Goal: Task Accomplishment & Management: Manage account settings

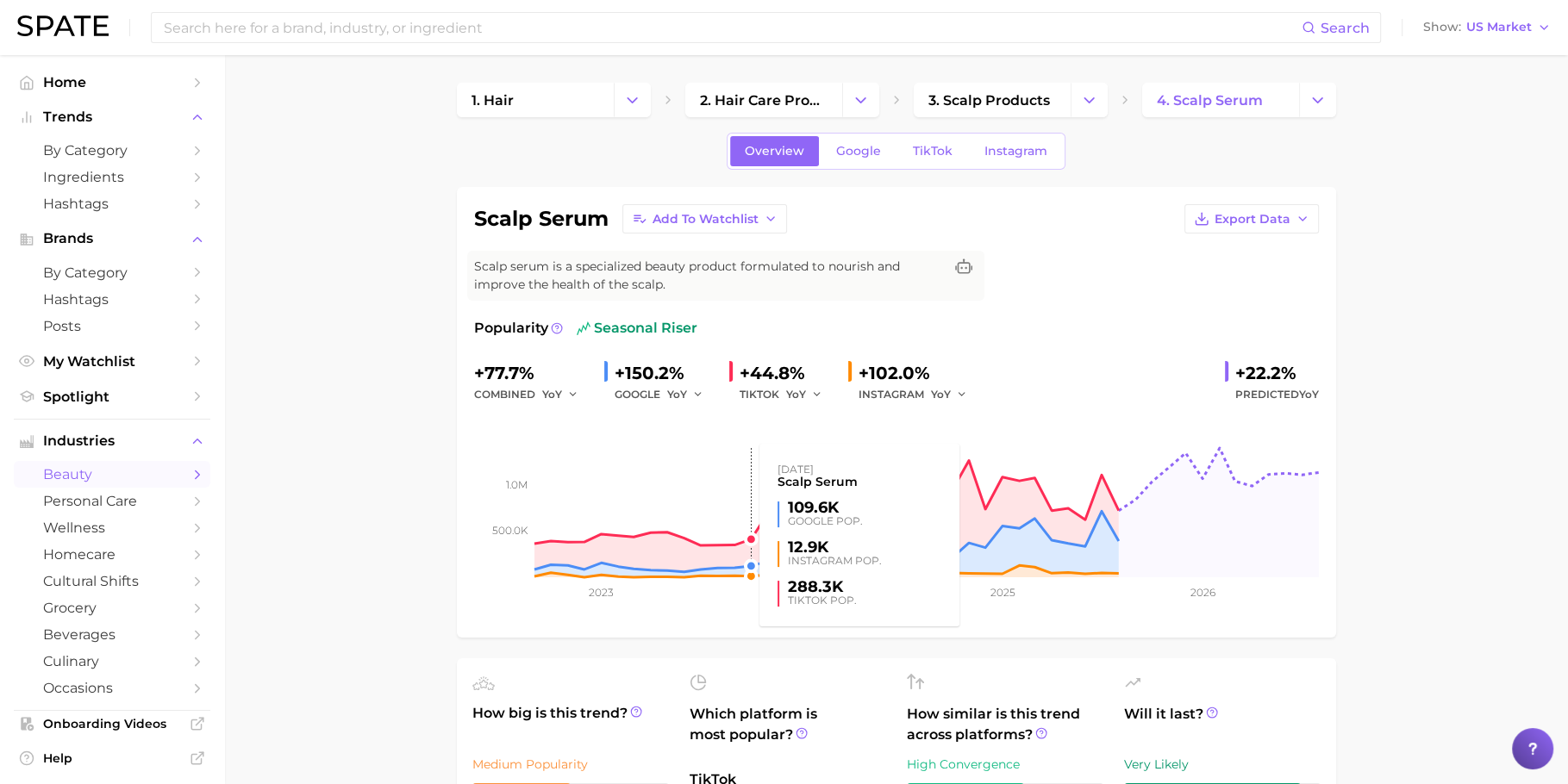
click at [744, 546] on rect at bounding box center [896, 492] width 845 height 172
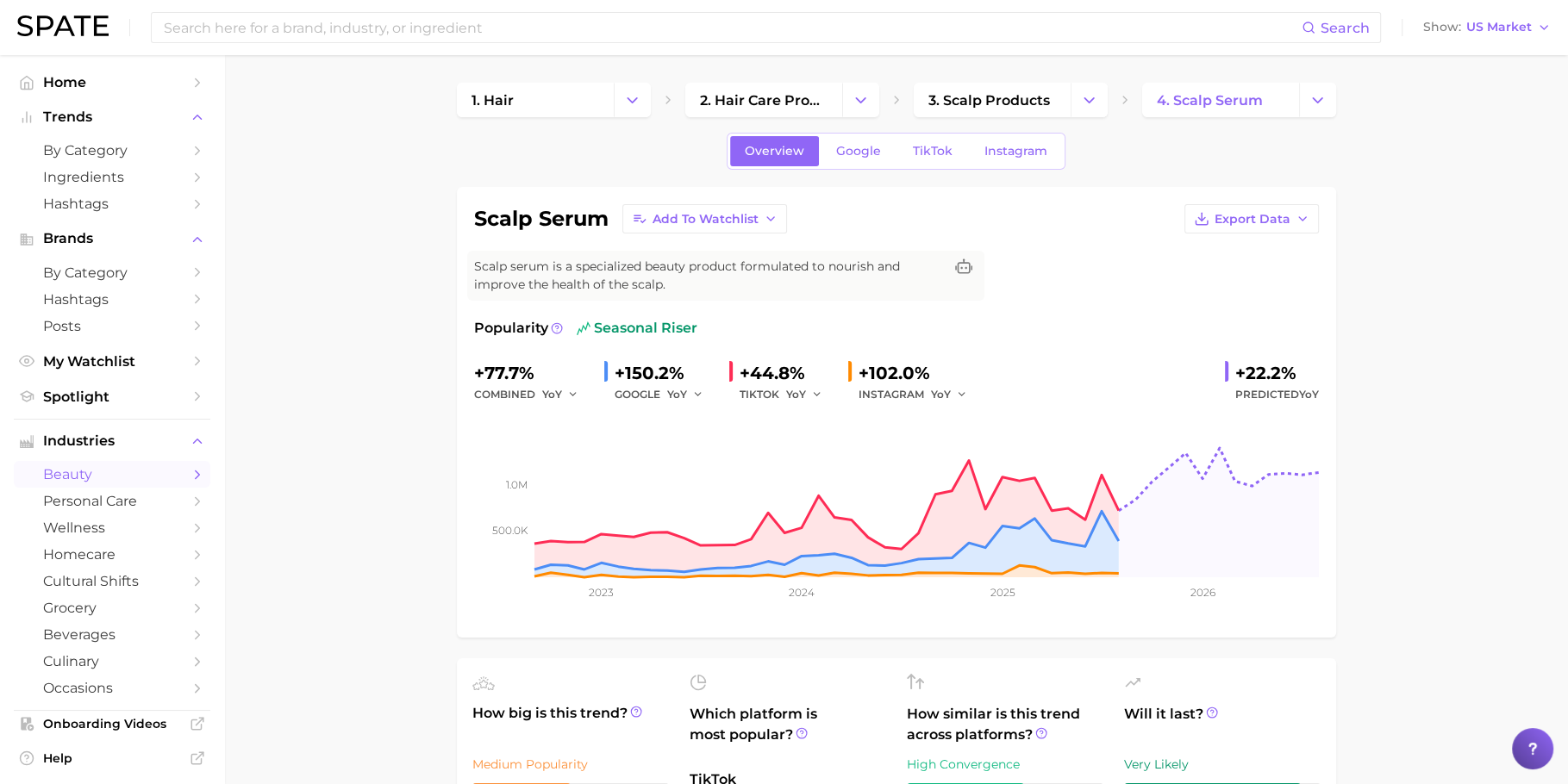
click at [744, 546] on rect at bounding box center [896, 492] width 845 height 172
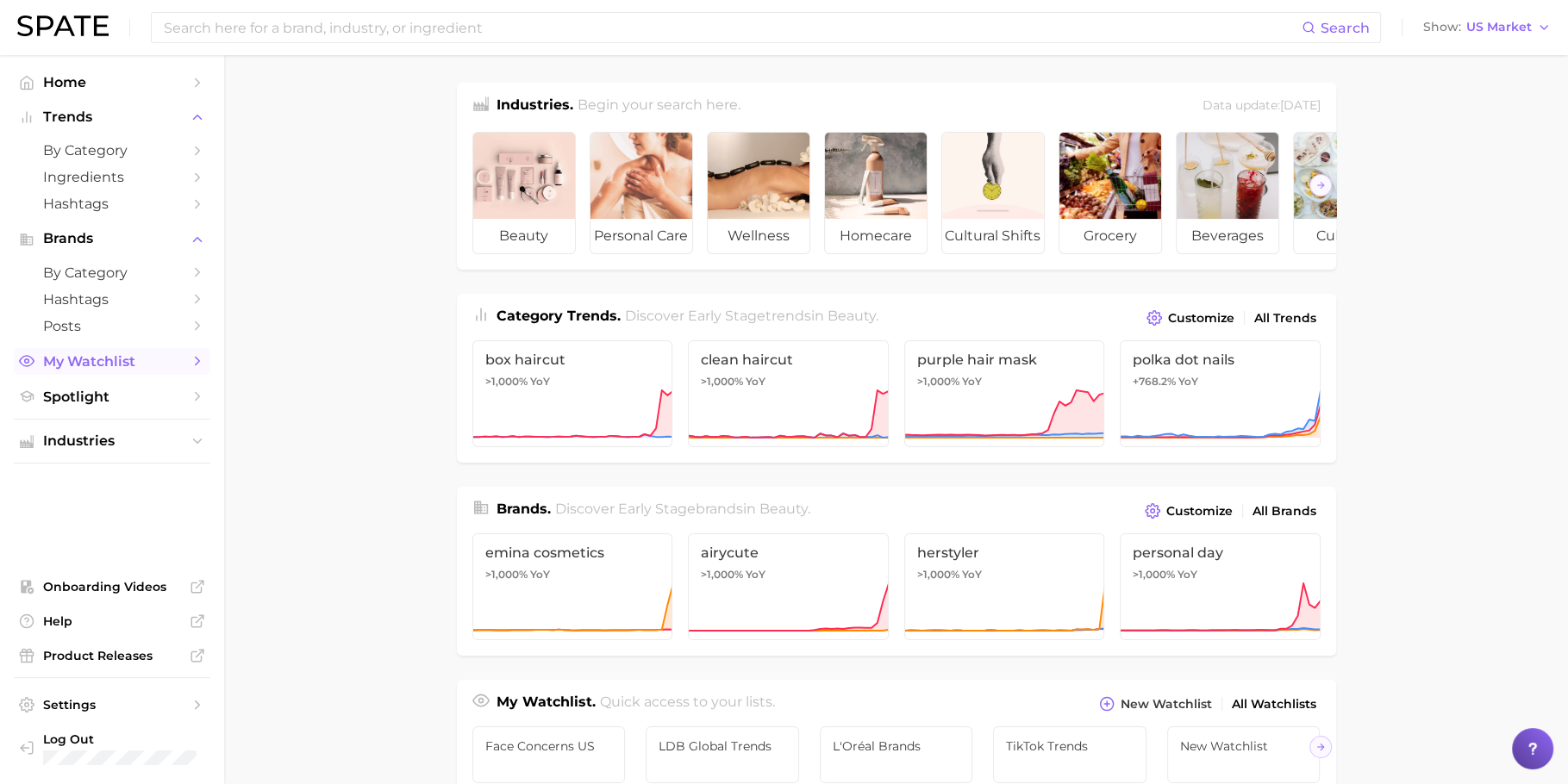
click at [100, 372] on link "My Watchlist" at bounding box center [111, 362] width 196 height 27
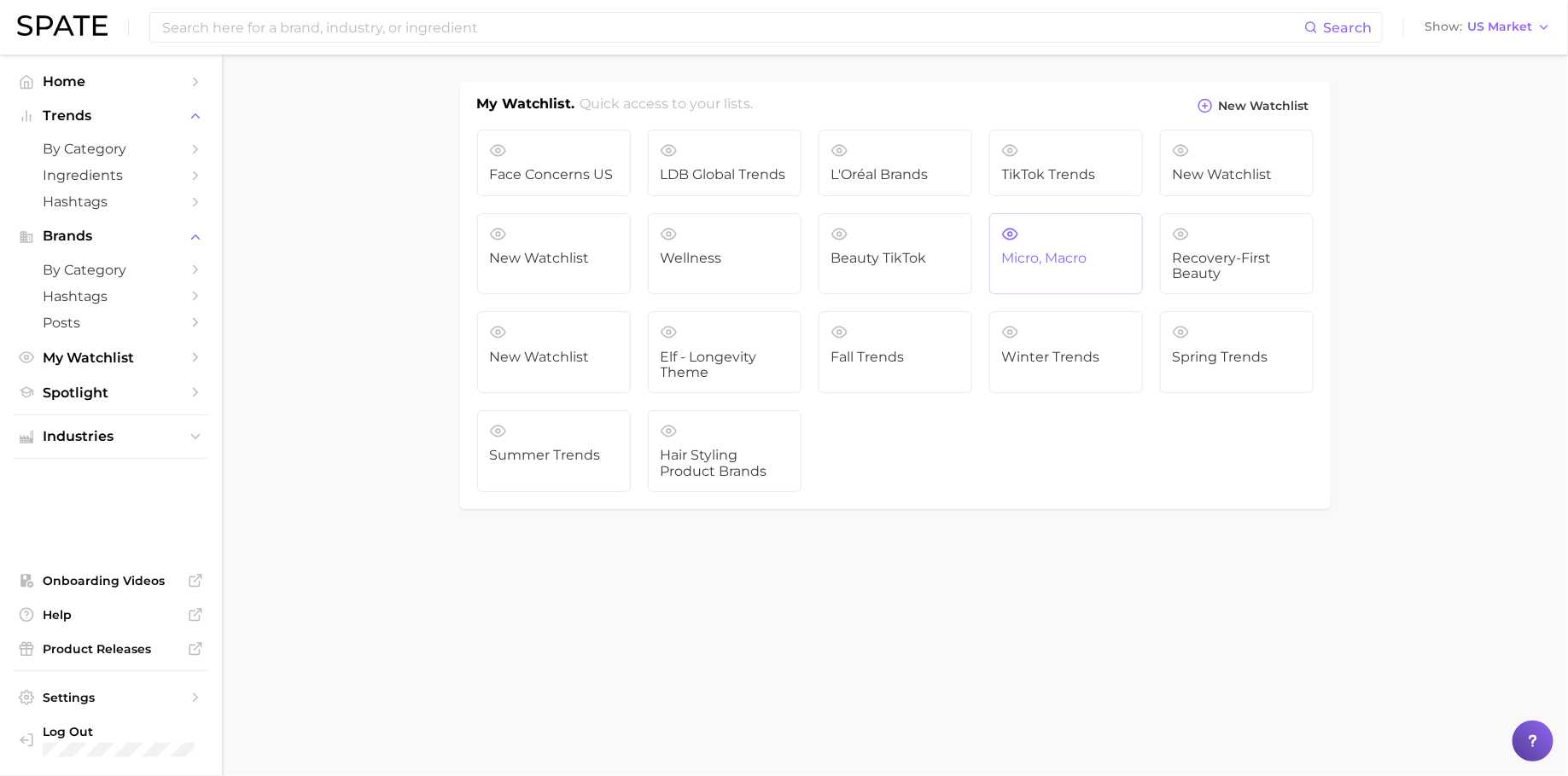
click at [1097, 234] on link "Micro, Macro" at bounding box center [1066, 254] width 154 height 82
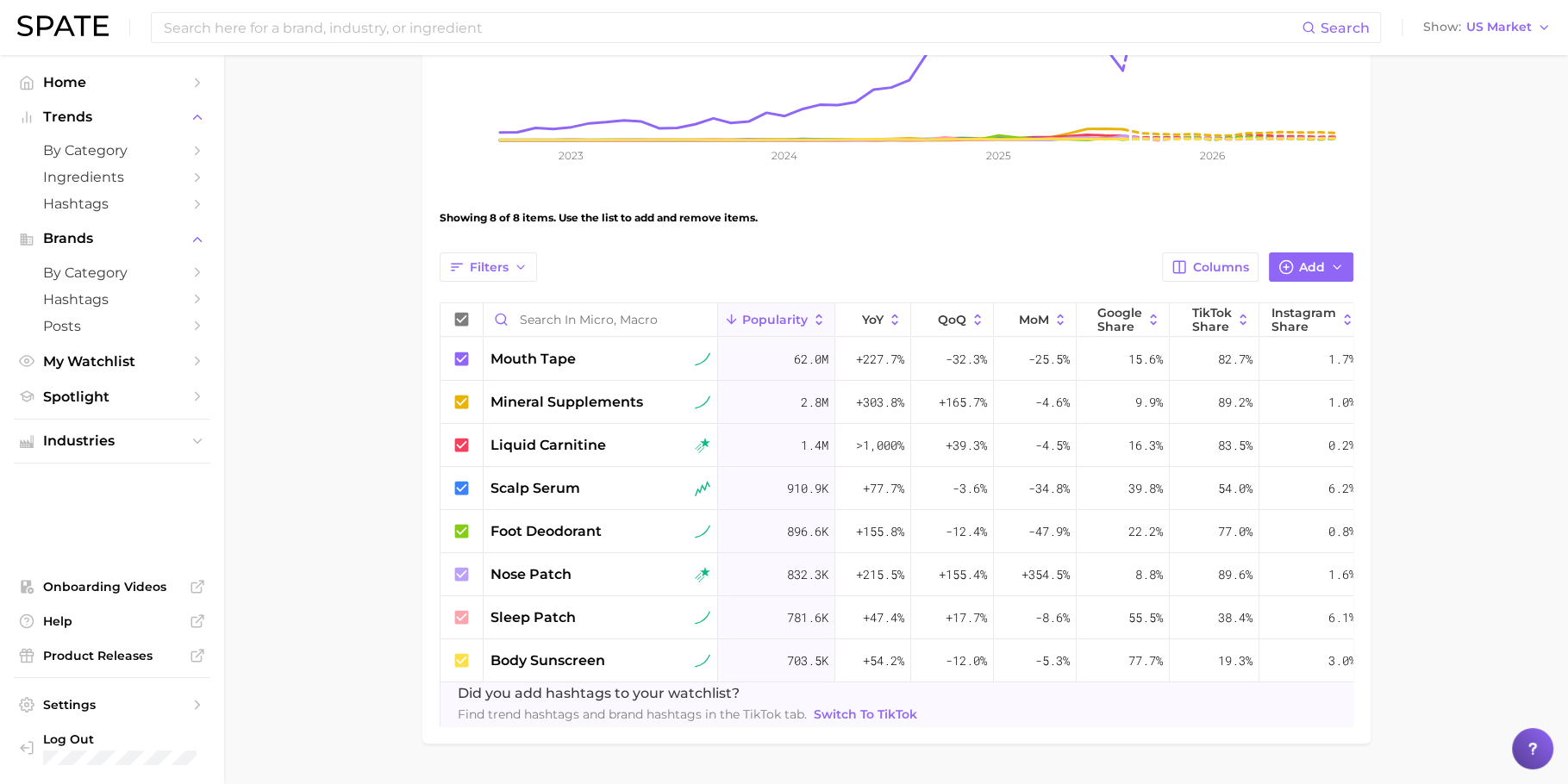
scroll to position [481, 0]
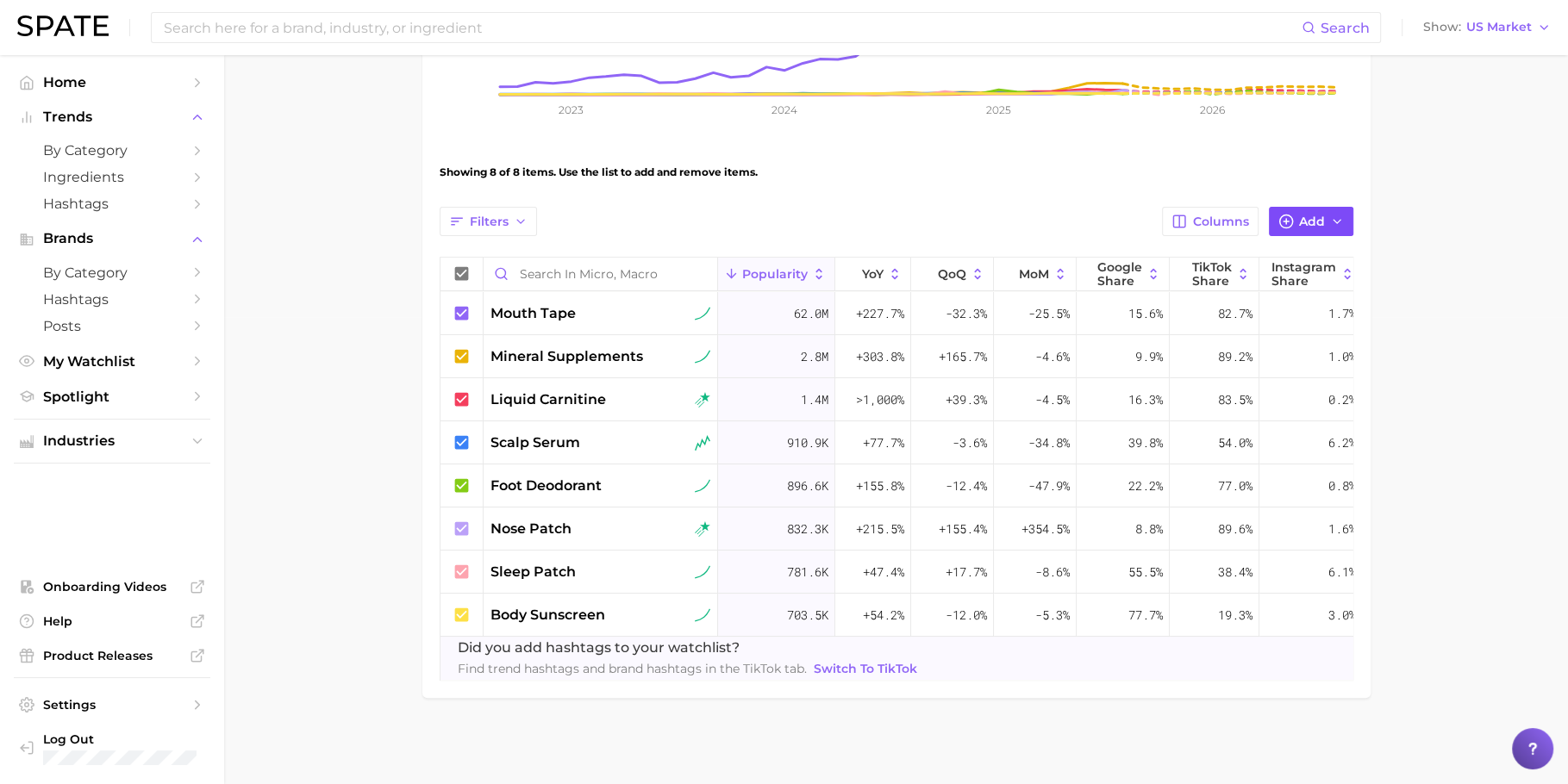
click at [1307, 214] on span "Add" at bounding box center [1311, 222] width 26 height 14
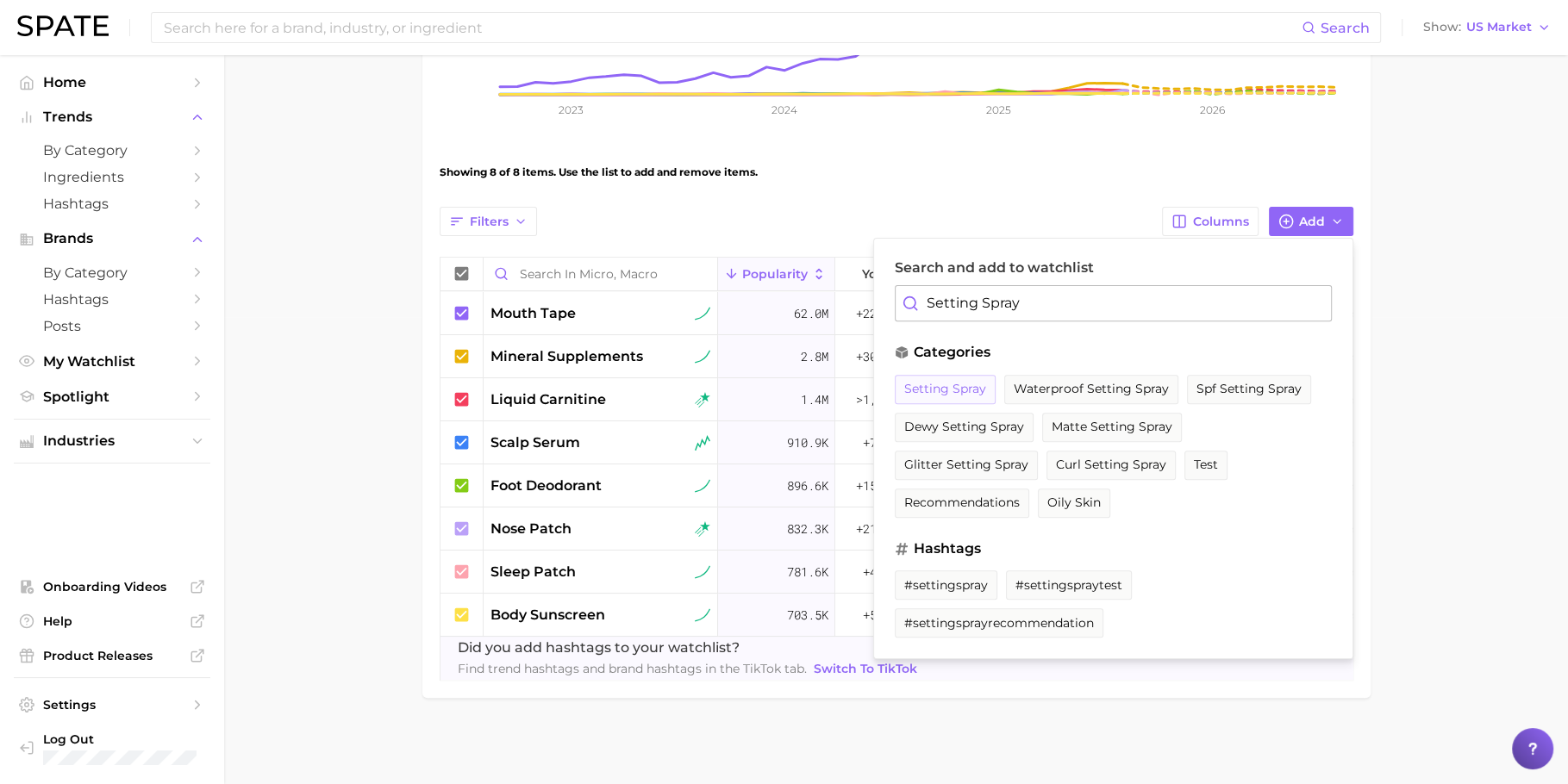
click at [963, 382] on span "setting spray" at bounding box center [945, 389] width 82 height 14
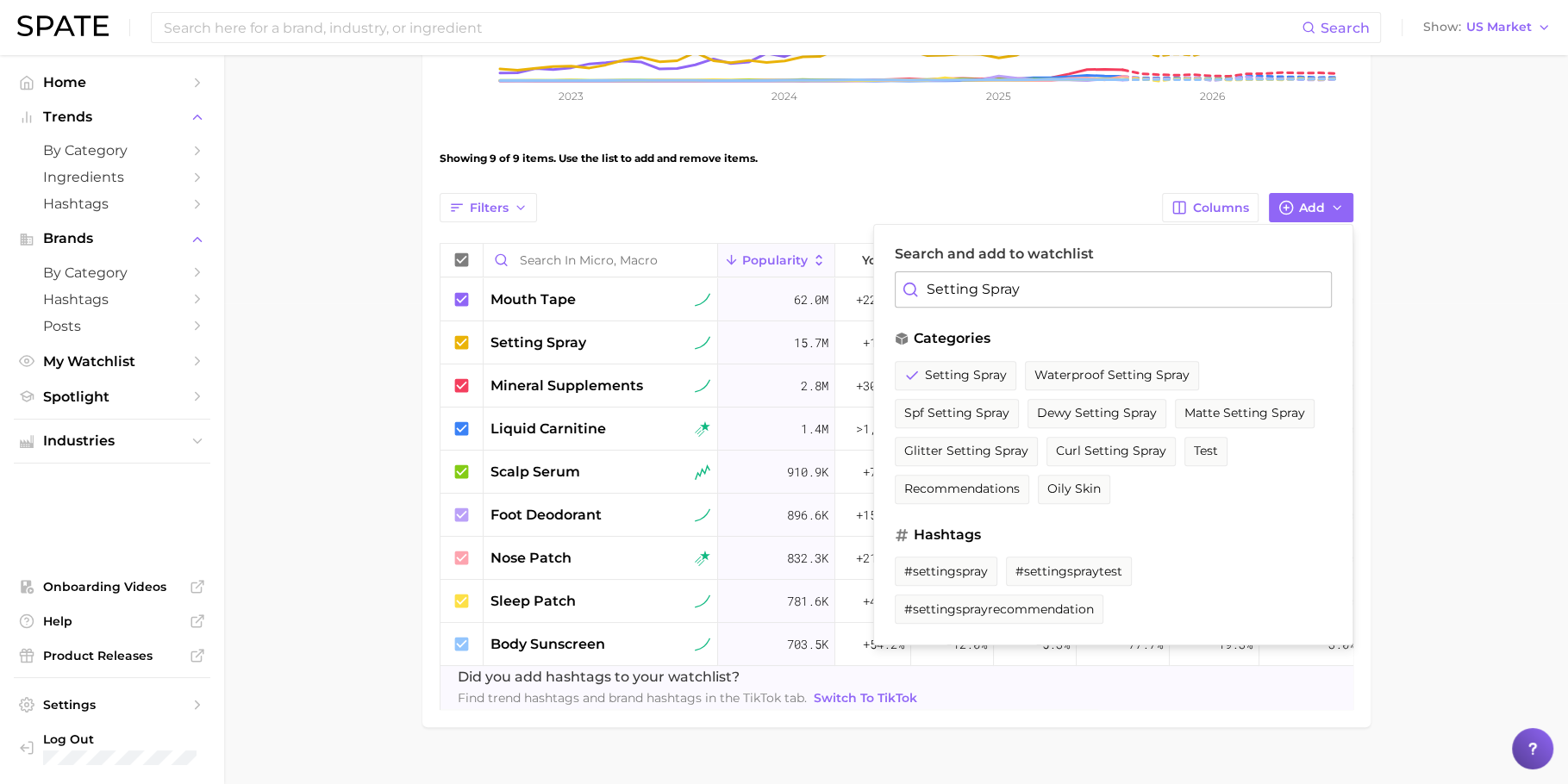
click at [1035, 297] on input "Setting Spray" at bounding box center [1112, 290] width 437 height 36
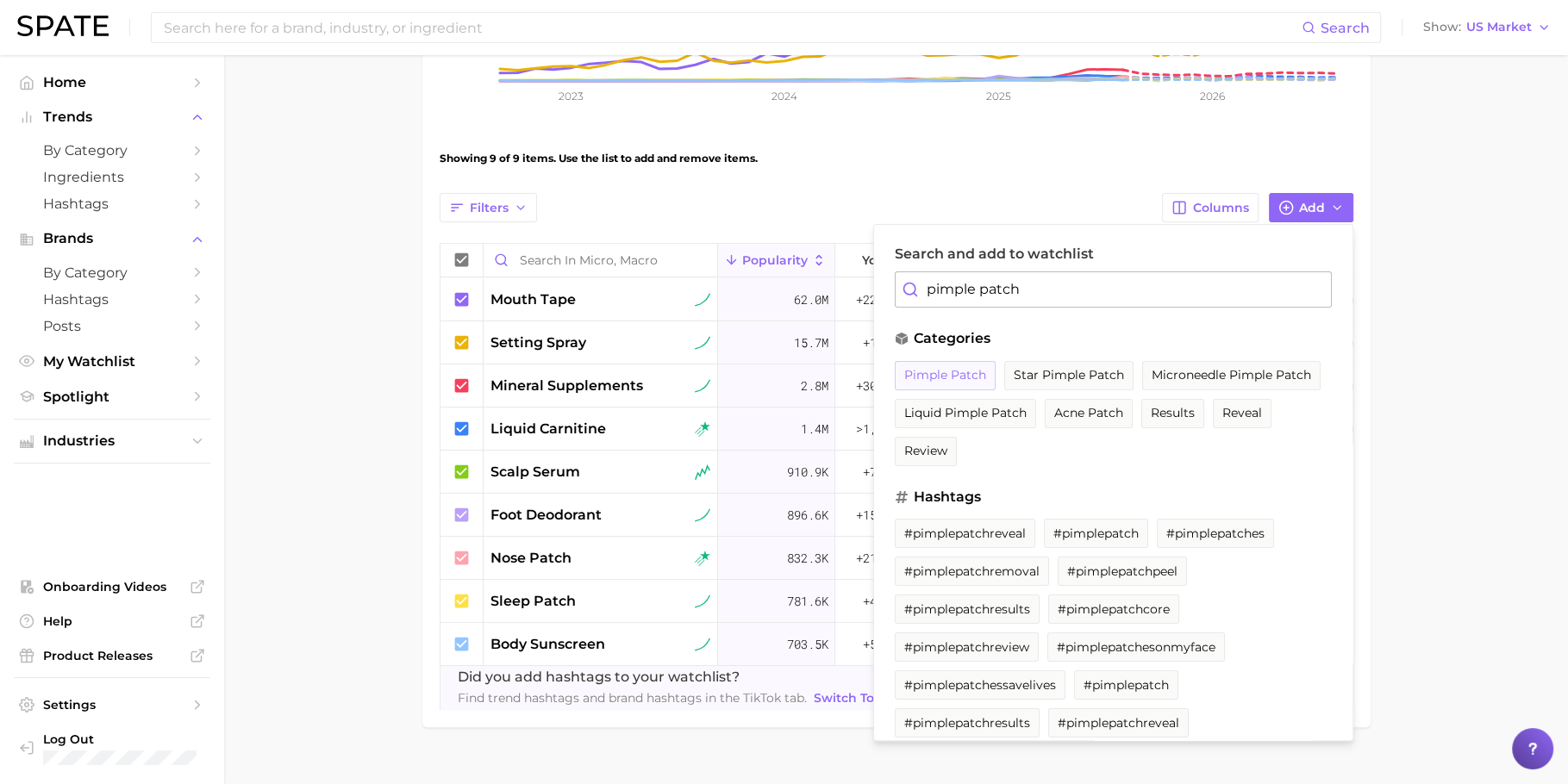
click at [930, 362] on button "pimple patch" at bounding box center [945, 376] width 100 height 30
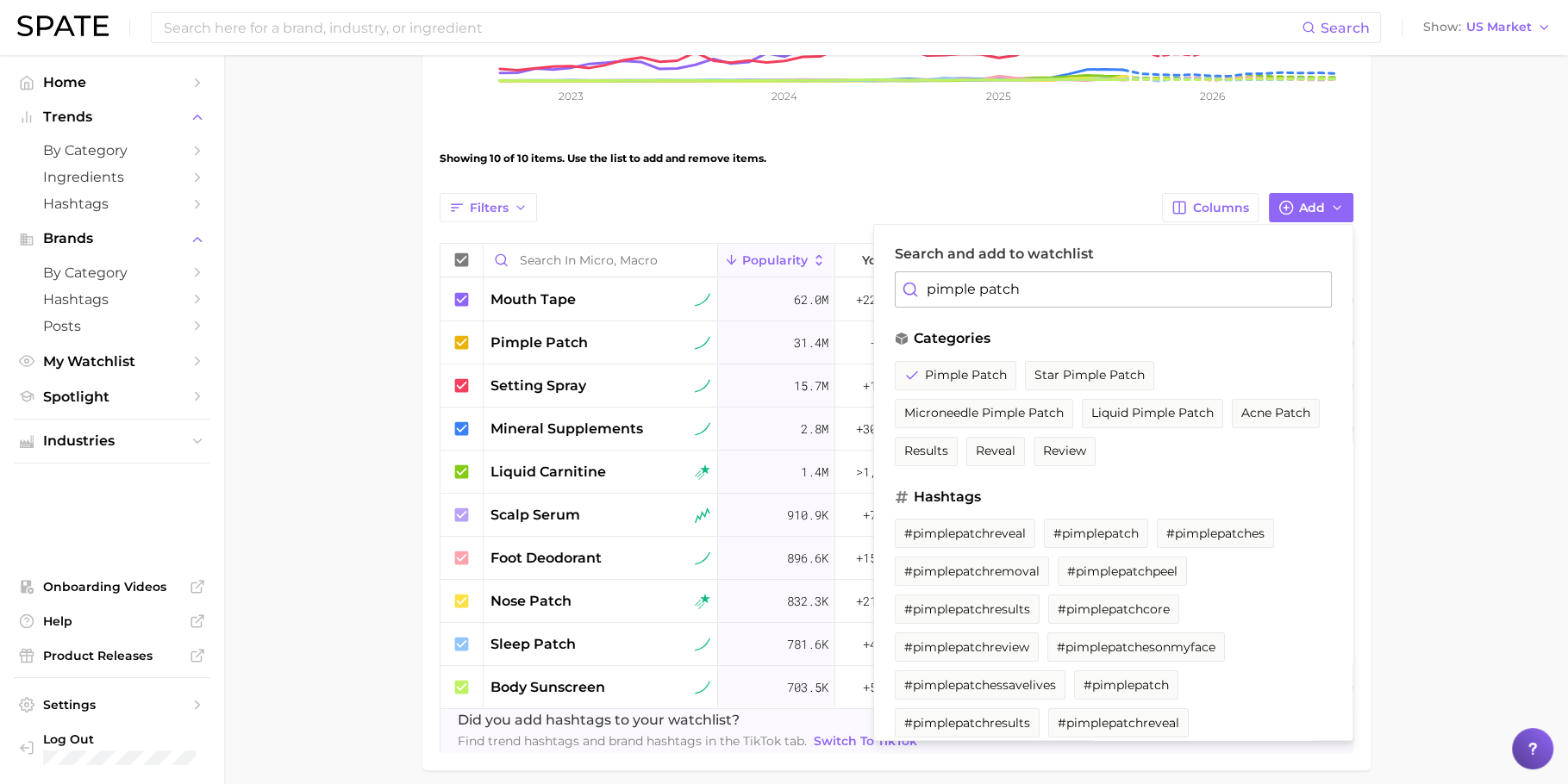
click at [981, 284] on input "pimple patch" at bounding box center [1112, 290] width 437 height 36
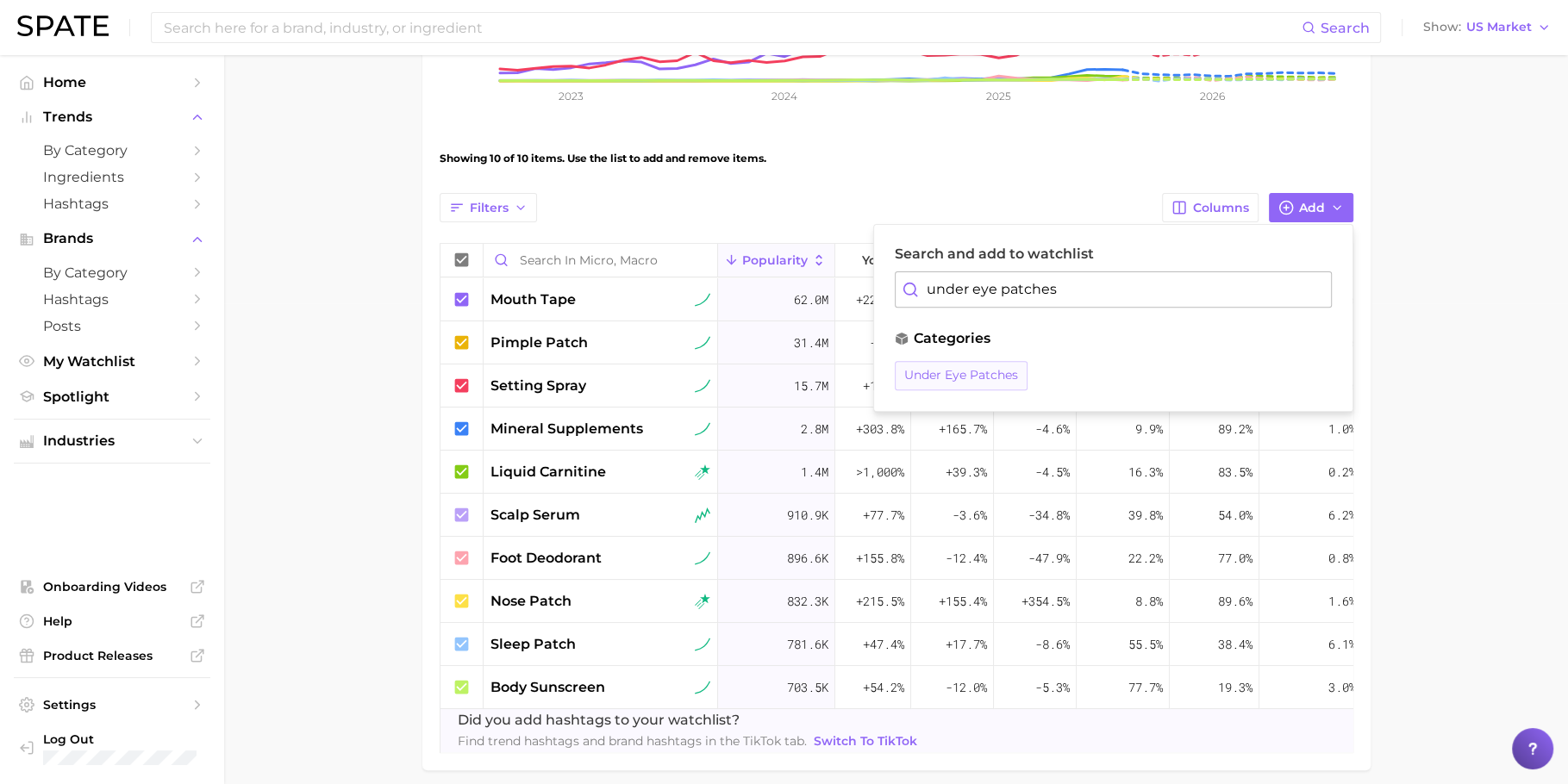
type input "under eye patches"
click at [979, 362] on button "under eye patches" at bounding box center [961, 376] width 133 height 30
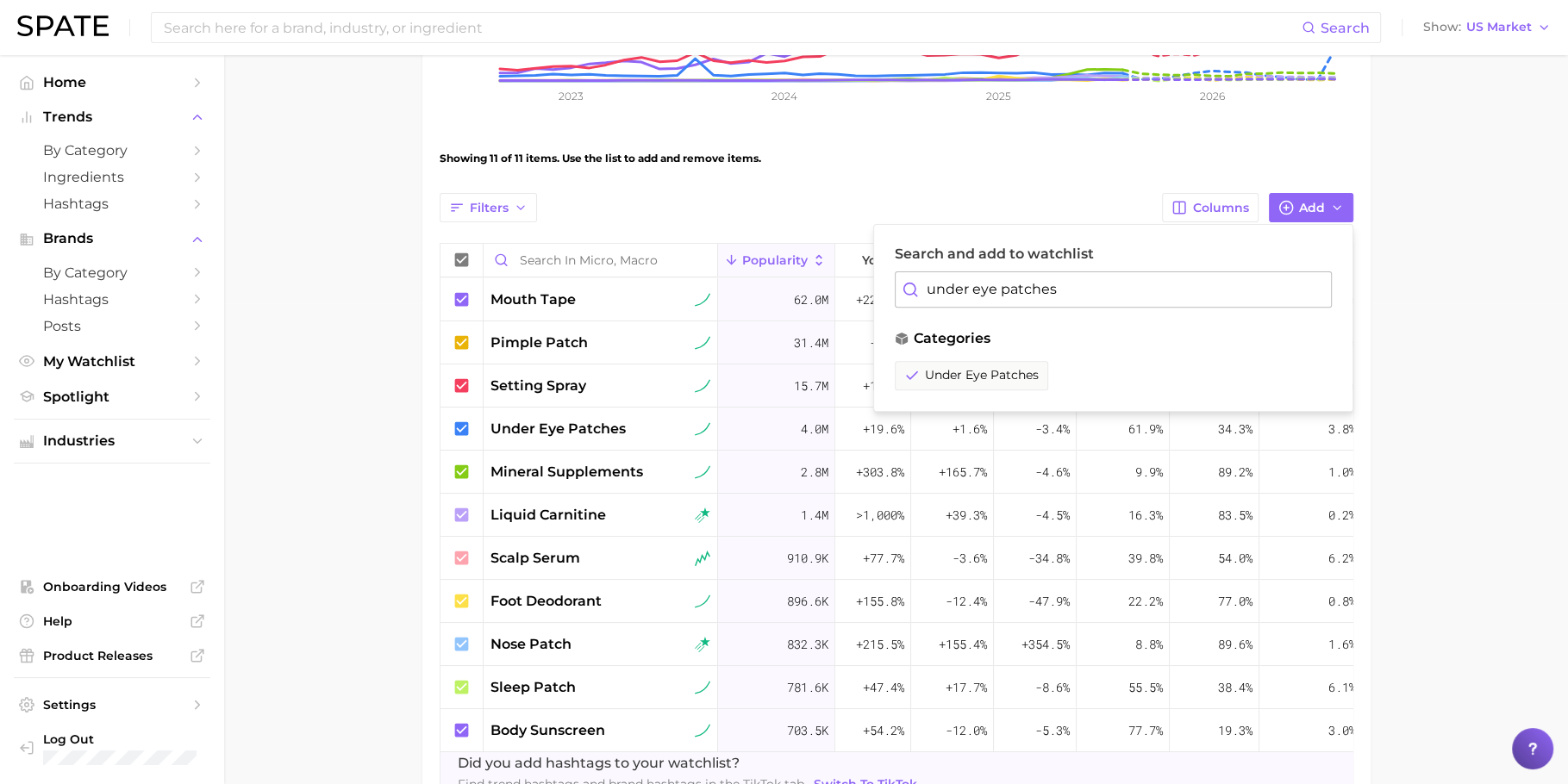
click at [257, 394] on main "Micro, Macro Settings Overview Google TikTok Instagram View Combined Export Dat…" at bounding box center [896, 237] width 1344 height 1326
